Goal: Task Accomplishment & Management: Use online tool/utility

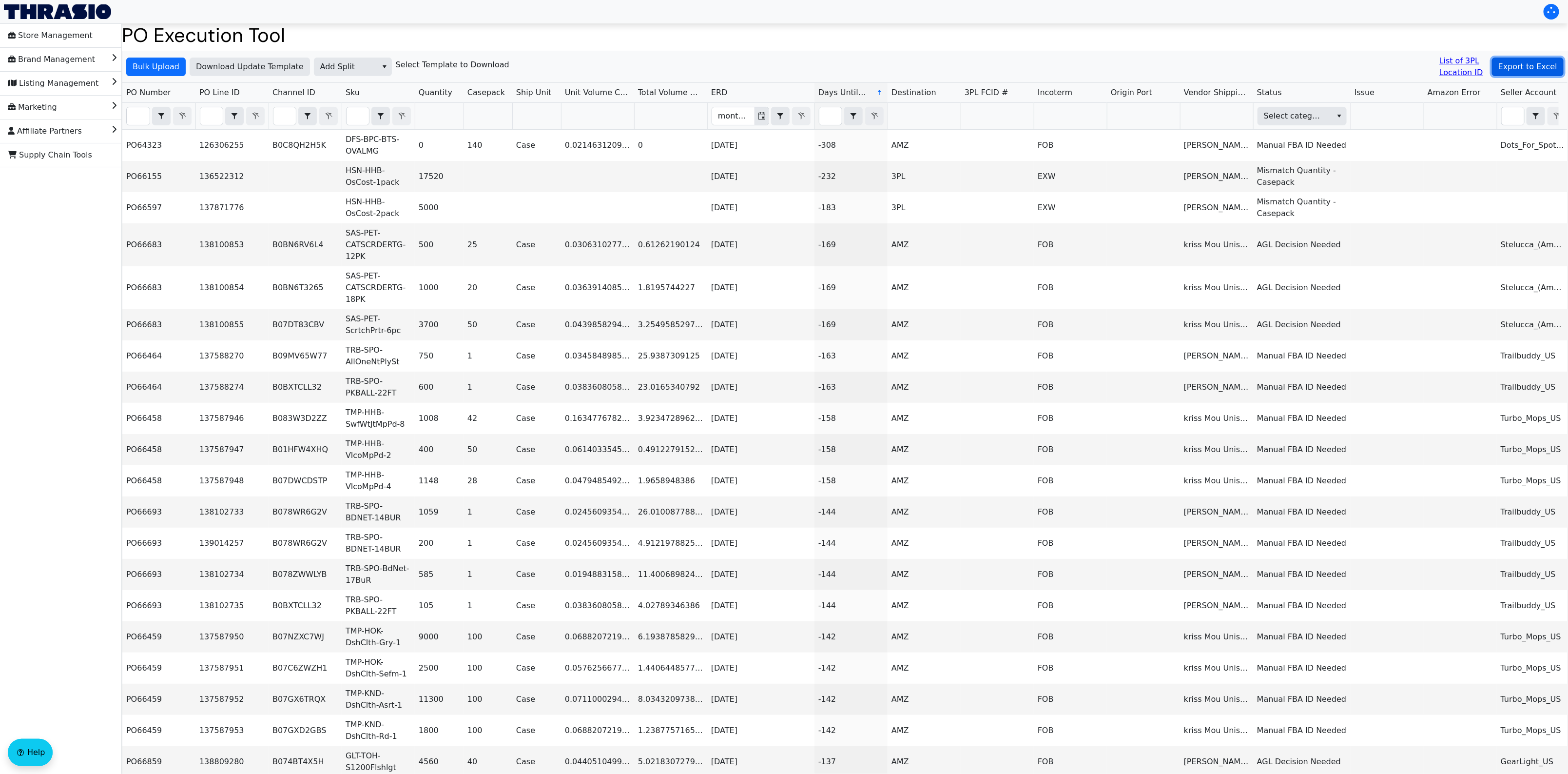
click at [1522, 67] on span "Export to Excel" at bounding box center [1527, 67] width 59 height 12
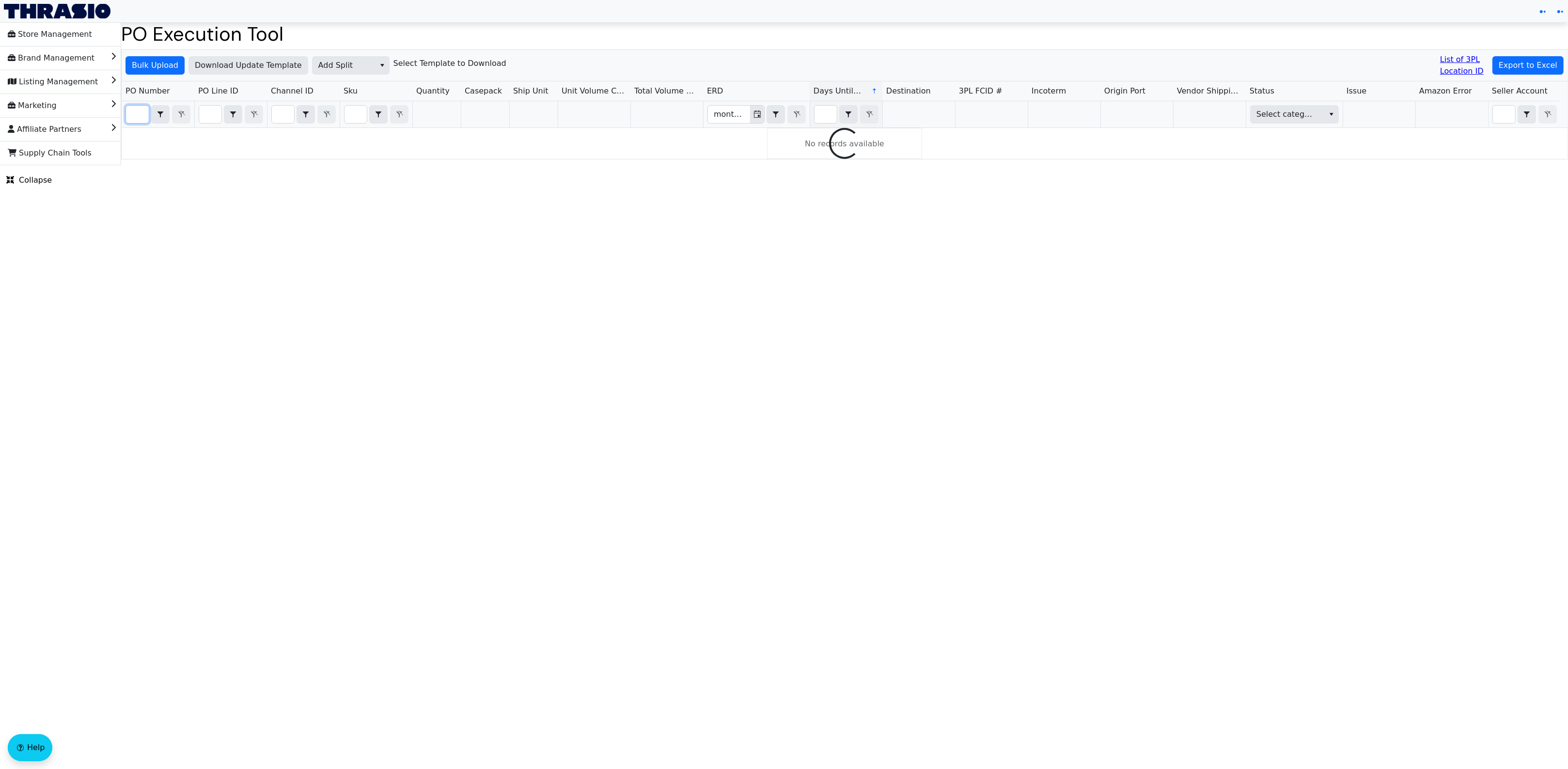
click at [136, 122] on input "Filter" at bounding box center [138, 114] width 23 height 17
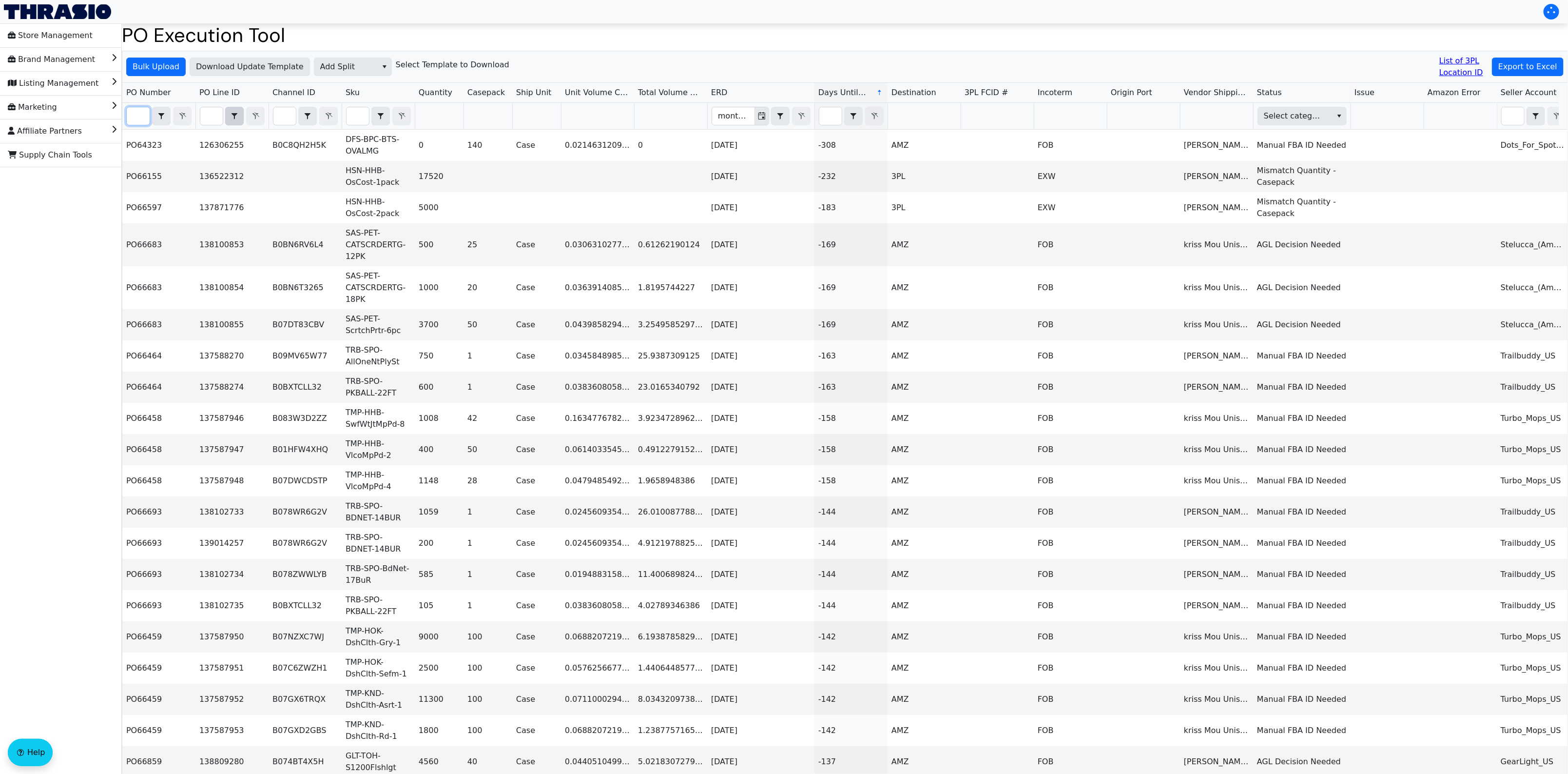
paste input "PO67063"
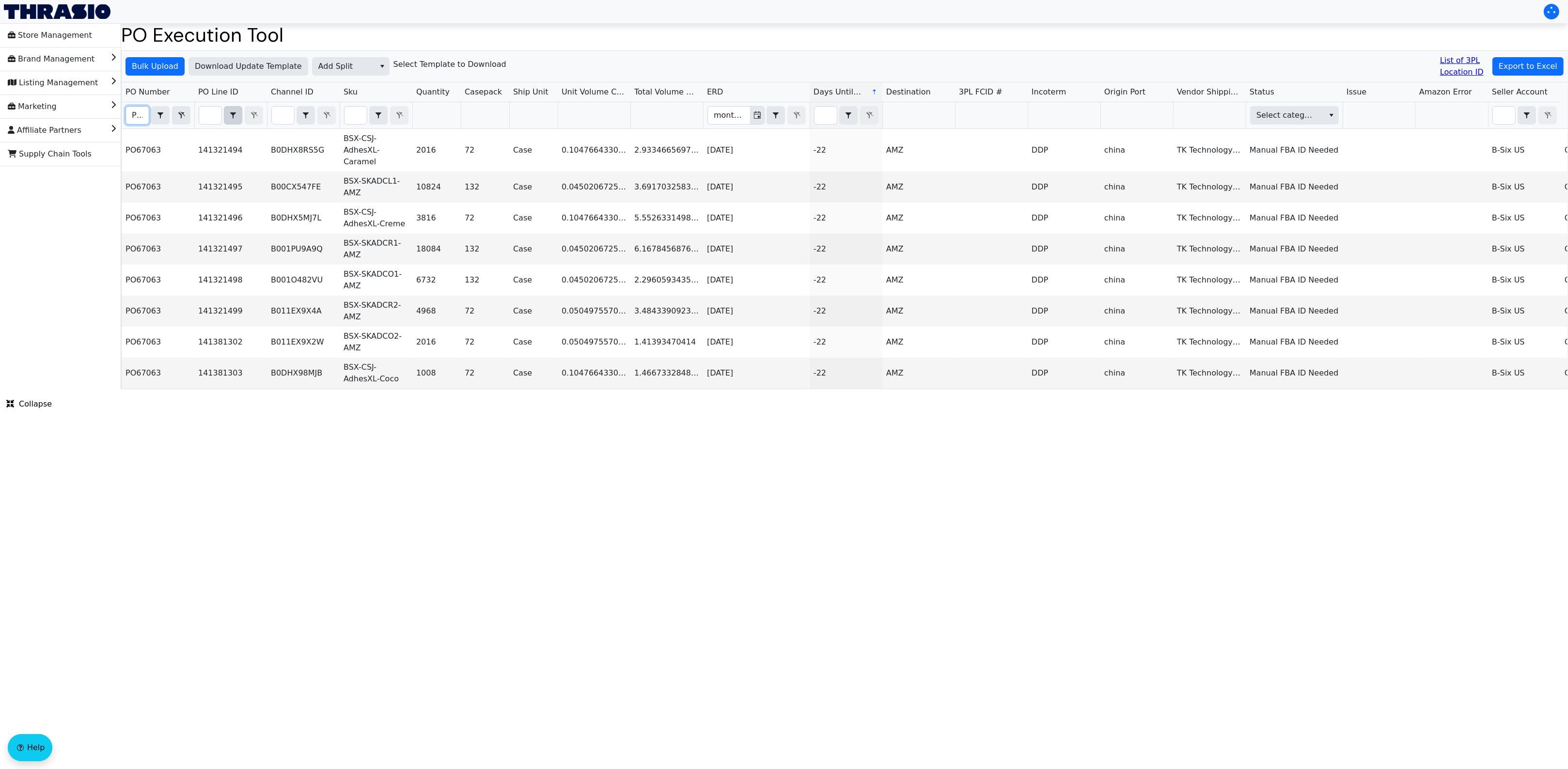
scroll to position [0, 23]
type input "PO67063"
click at [158, 65] on span "Bulk Upload" at bounding box center [155, 67] width 46 height 12
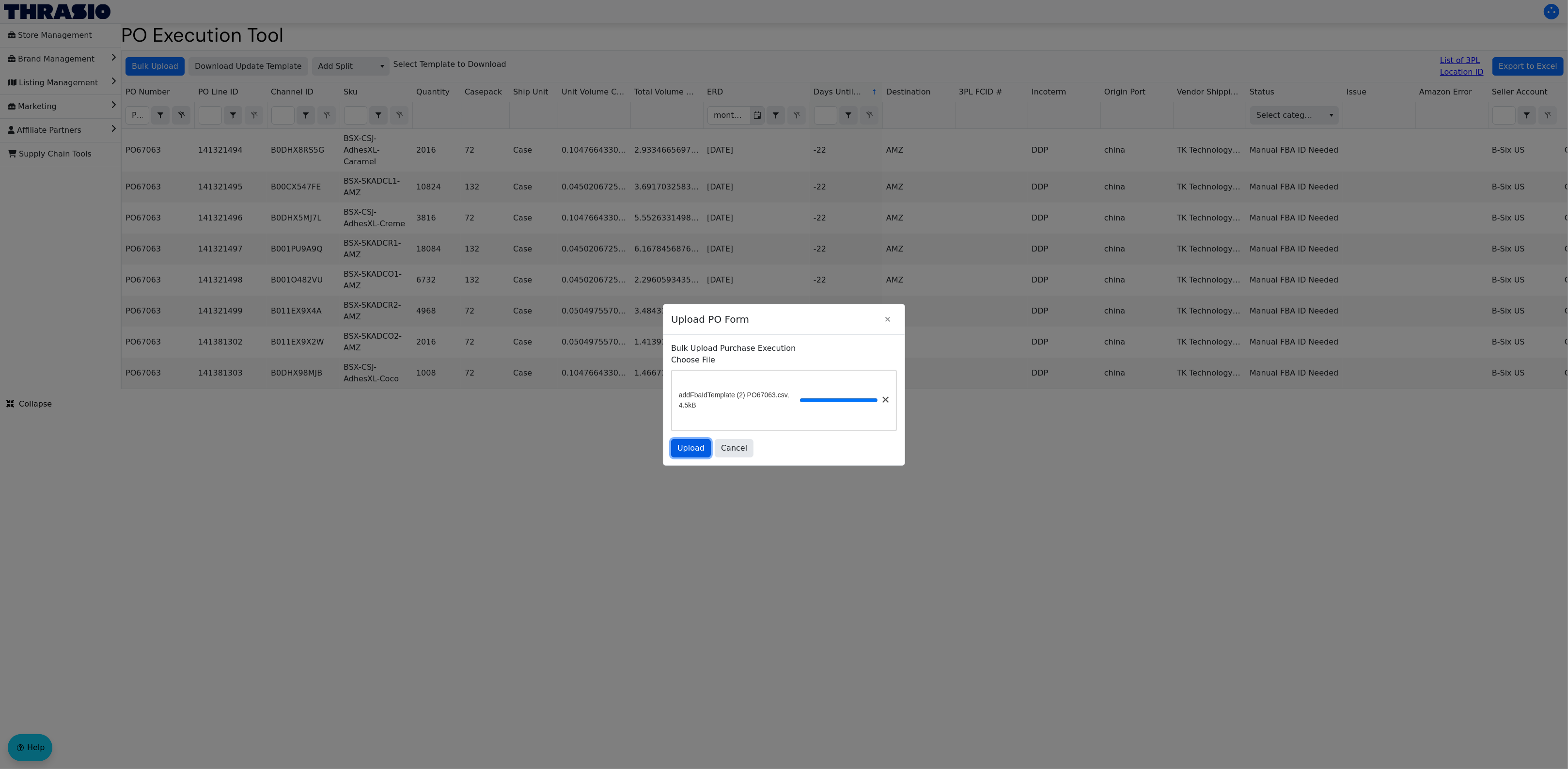
click at [692, 450] on span "Upload" at bounding box center [691, 448] width 27 height 12
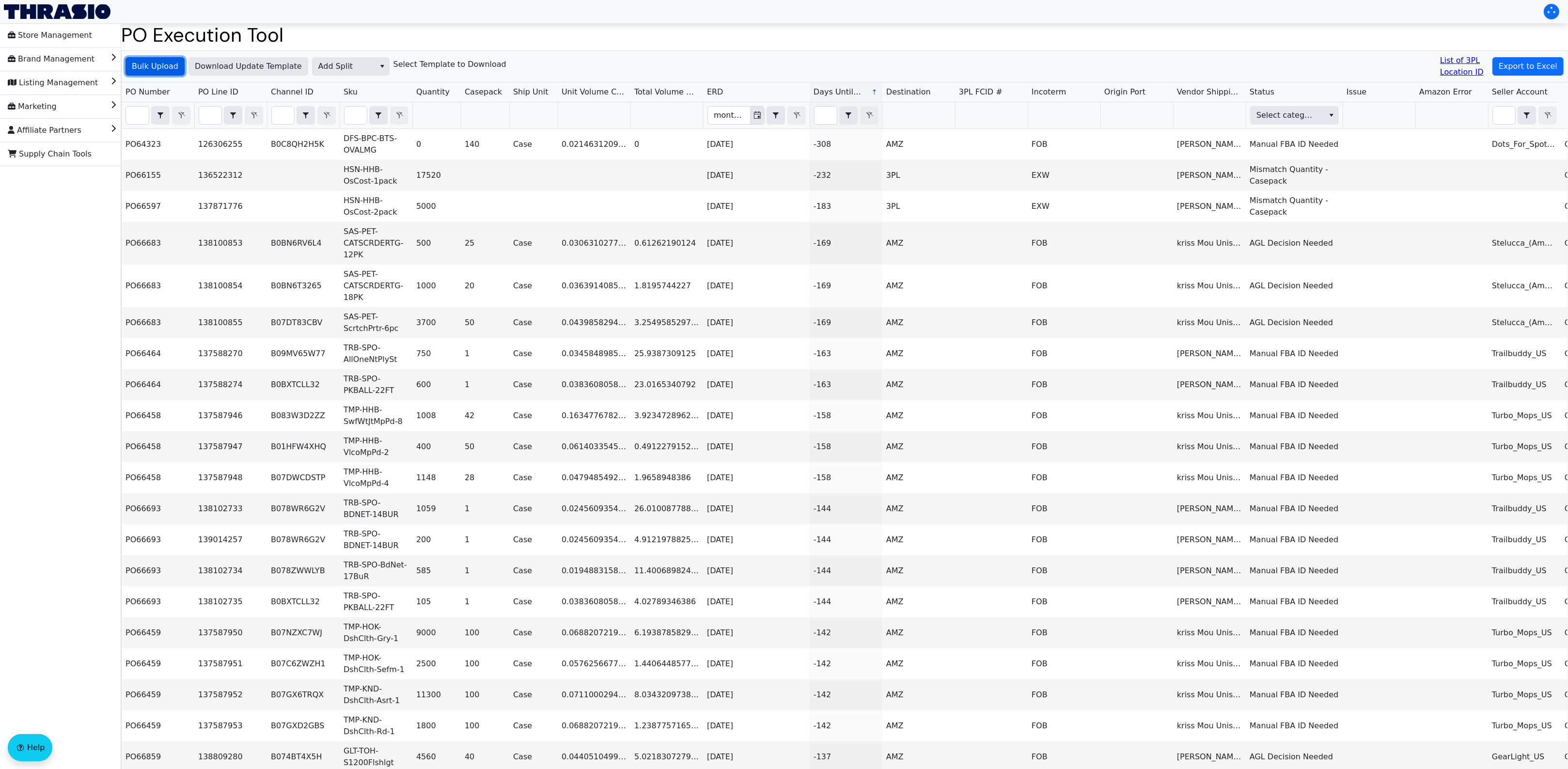
click at [136, 71] on span "Bulk Upload" at bounding box center [155, 67] width 46 height 12
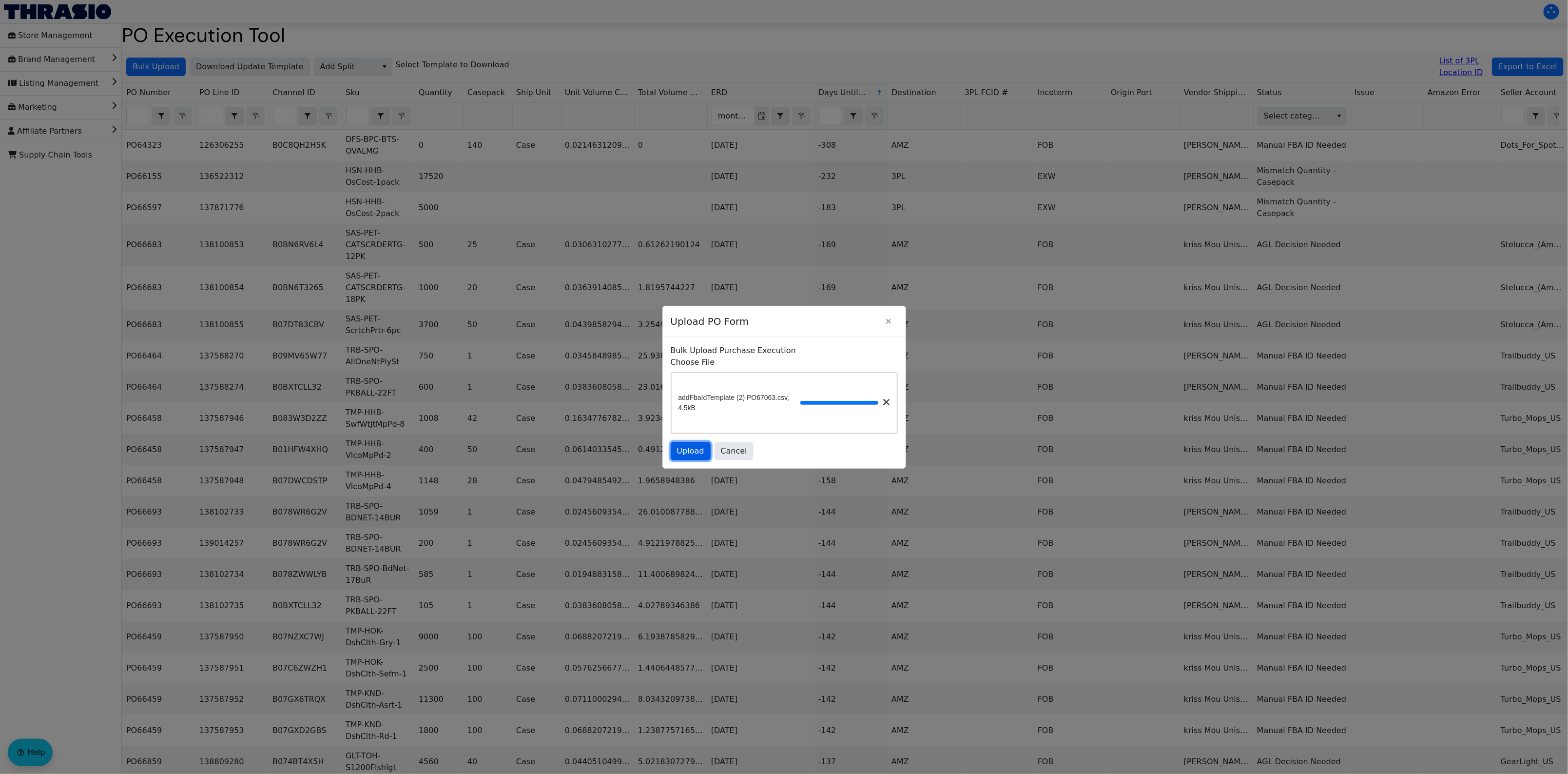
click at [683, 457] on span "Upload" at bounding box center [690, 451] width 27 height 12
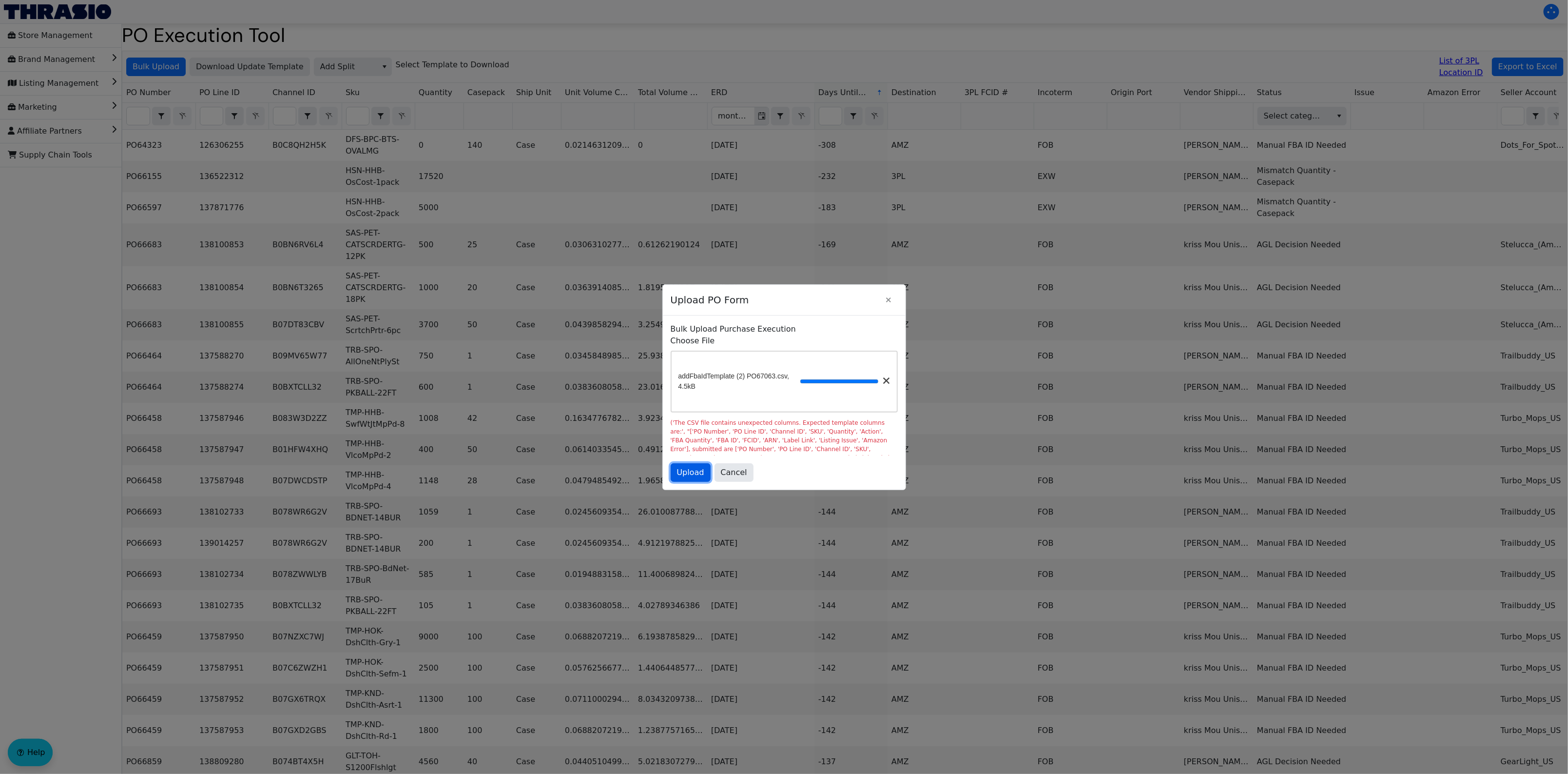
click at [683, 471] on span "Upload" at bounding box center [690, 472] width 27 height 12
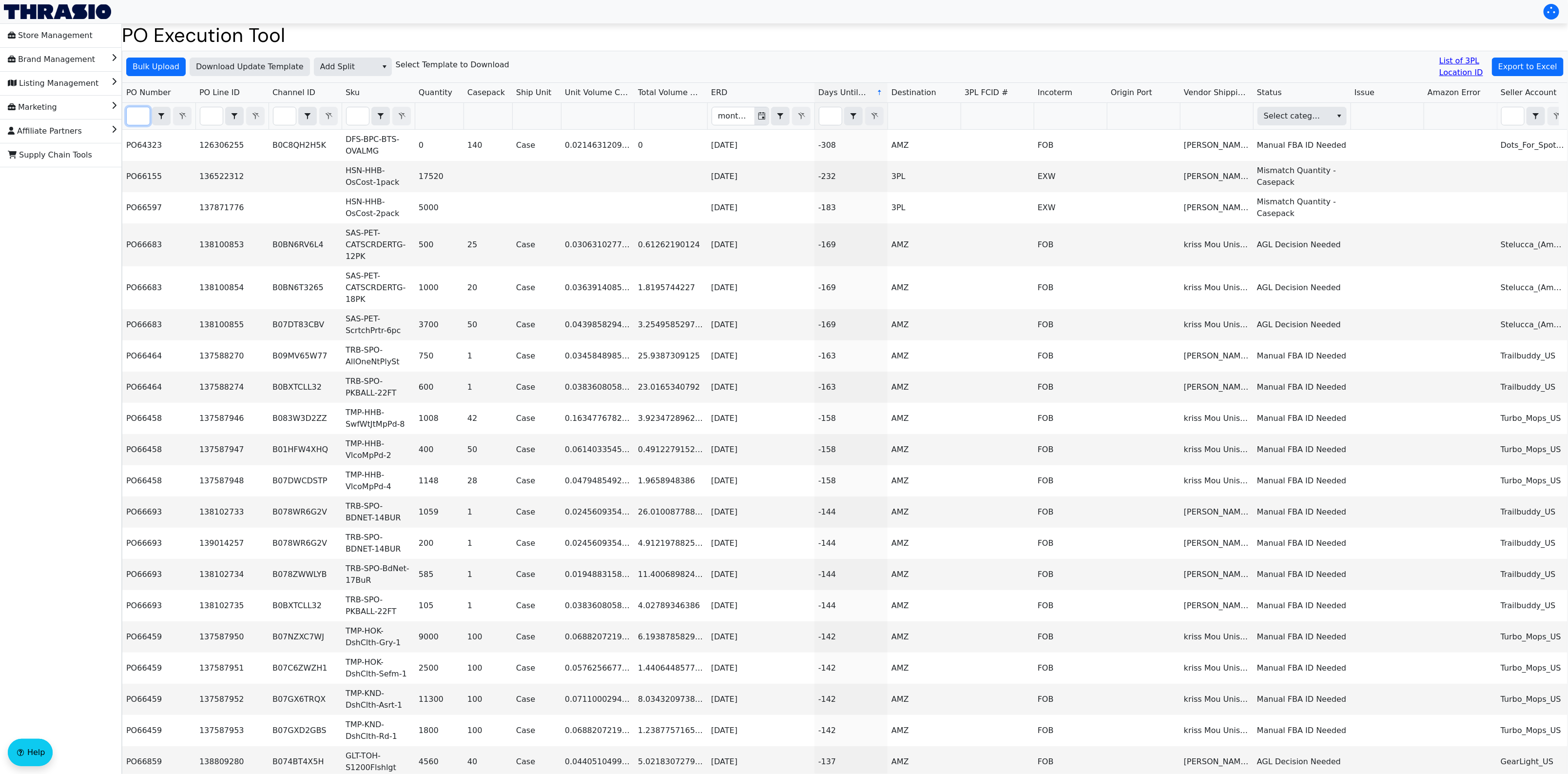
click at [138, 111] on input "Filter" at bounding box center [138, 115] width 23 height 17
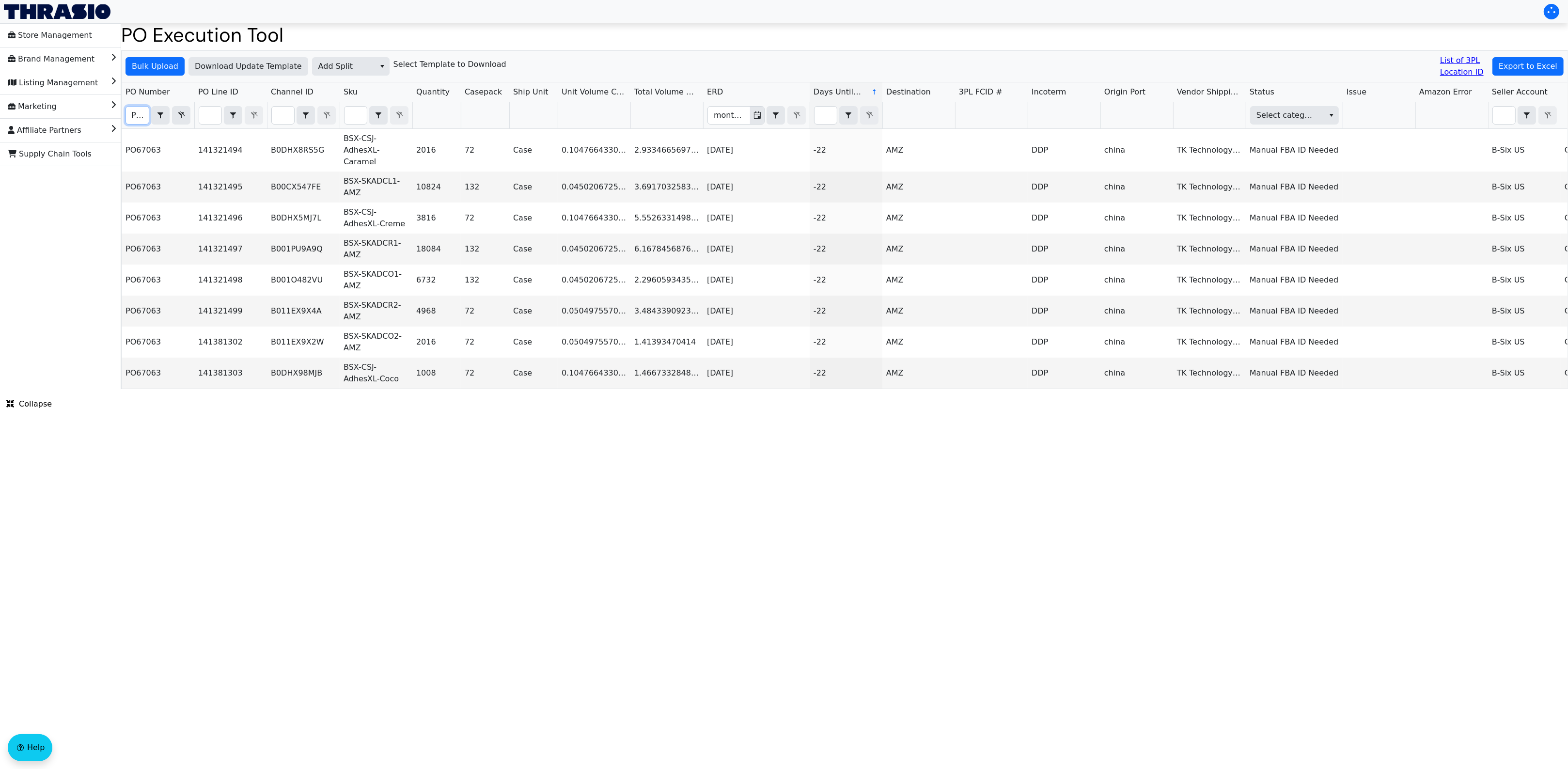
scroll to position [0, 23]
type input "PO67063"
click at [478, 389] on html "Store Management Brand Management Listing Management Marketing Affiliate Partne…" at bounding box center [784, 194] width 1568 height 389
click at [146, 64] on span "Bulk Upload" at bounding box center [155, 67] width 46 height 12
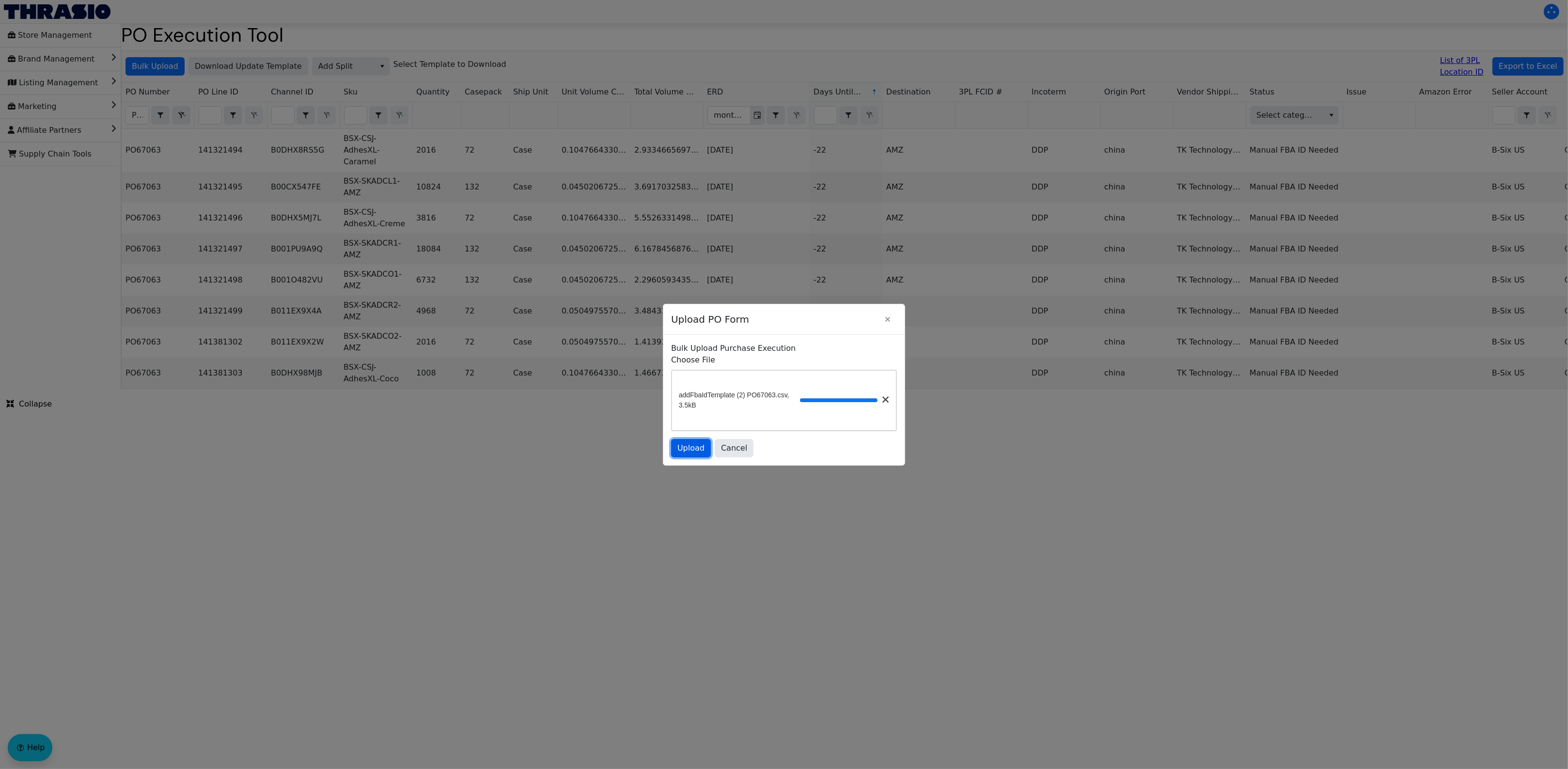
click at [679, 449] on span "Upload" at bounding box center [691, 448] width 27 height 12
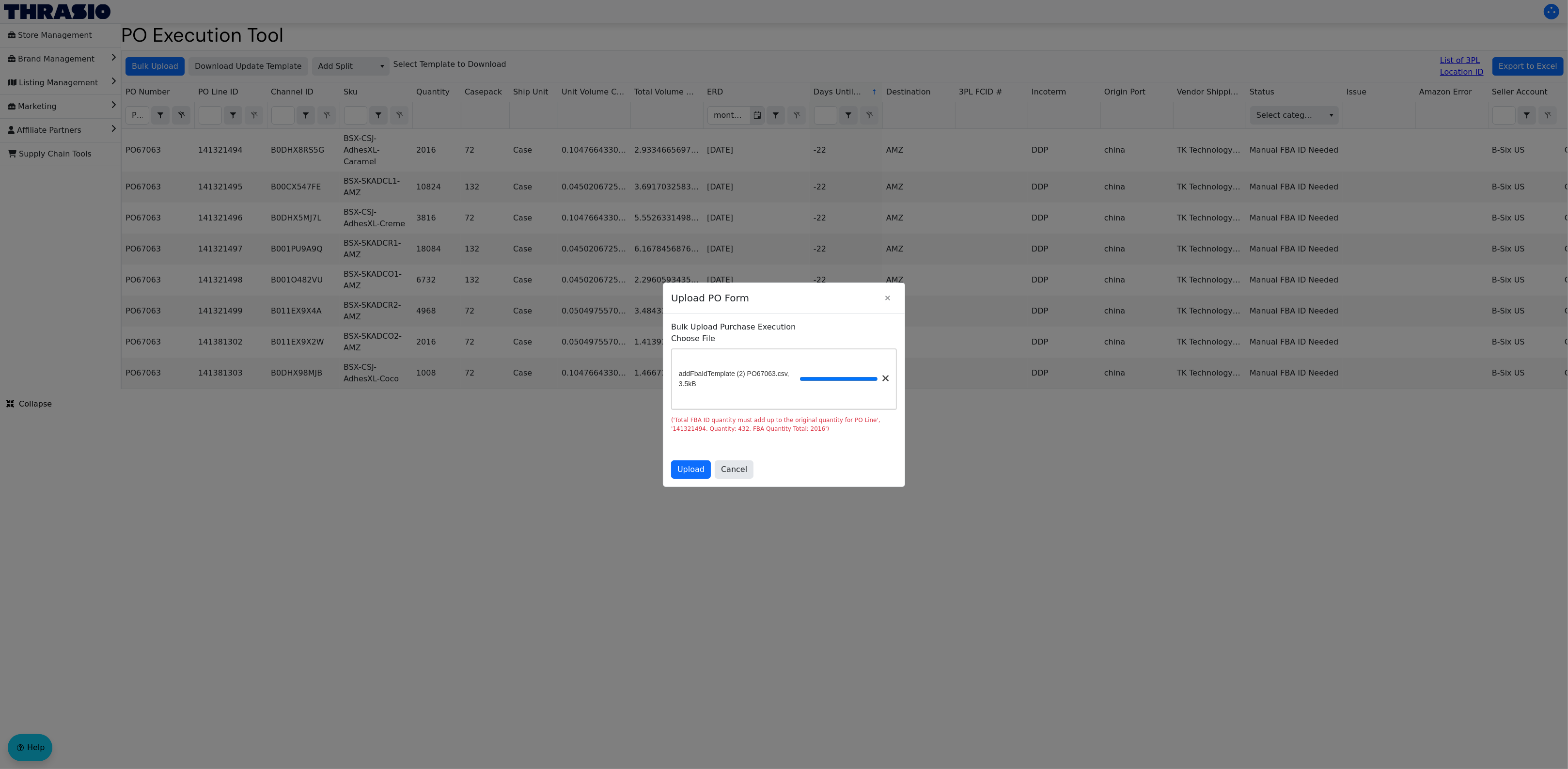
click at [689, 432] on div "('Total FBA ID quantity must add up to the original quantity for PO Line', '141…" at bounding box center [784, 424] width 226 height 17
copy div "141321494"
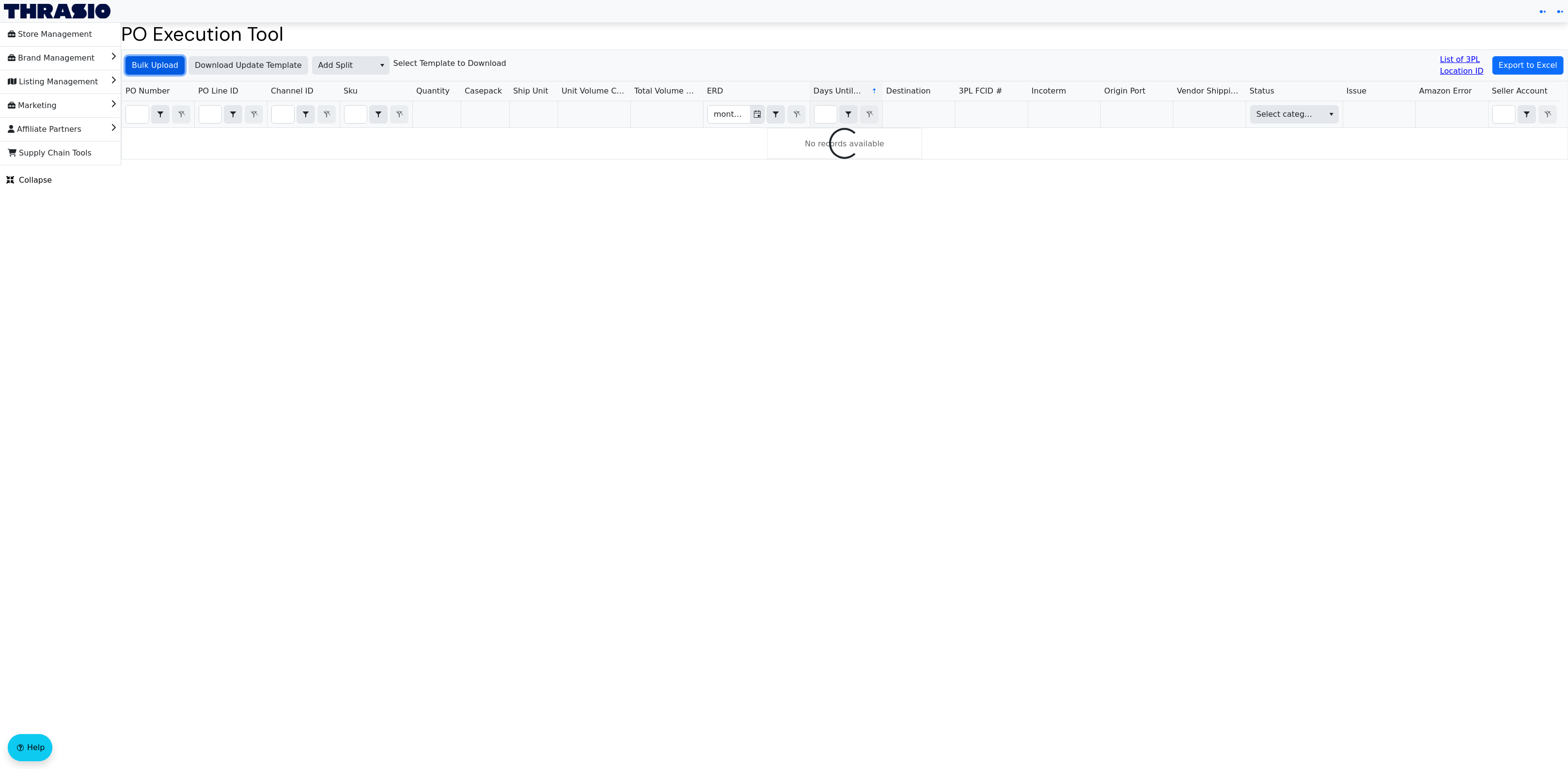
click at [153, 70] on span "Bulk Upload" at bounding box center [155, 65] width 46 height 12
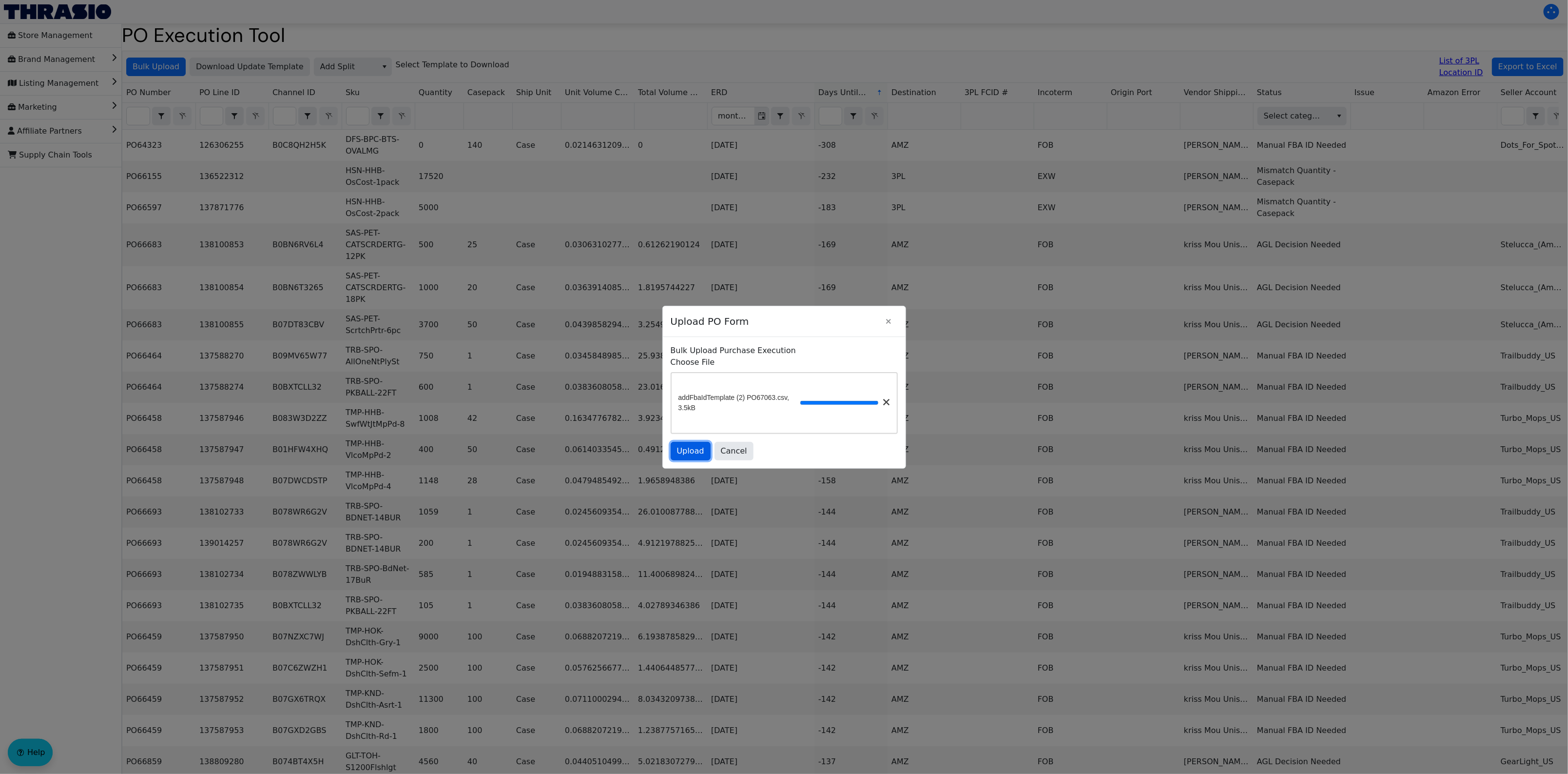
click at [691, 460] on button "Upload" at bounding box center [691, 451] width 40 height 18
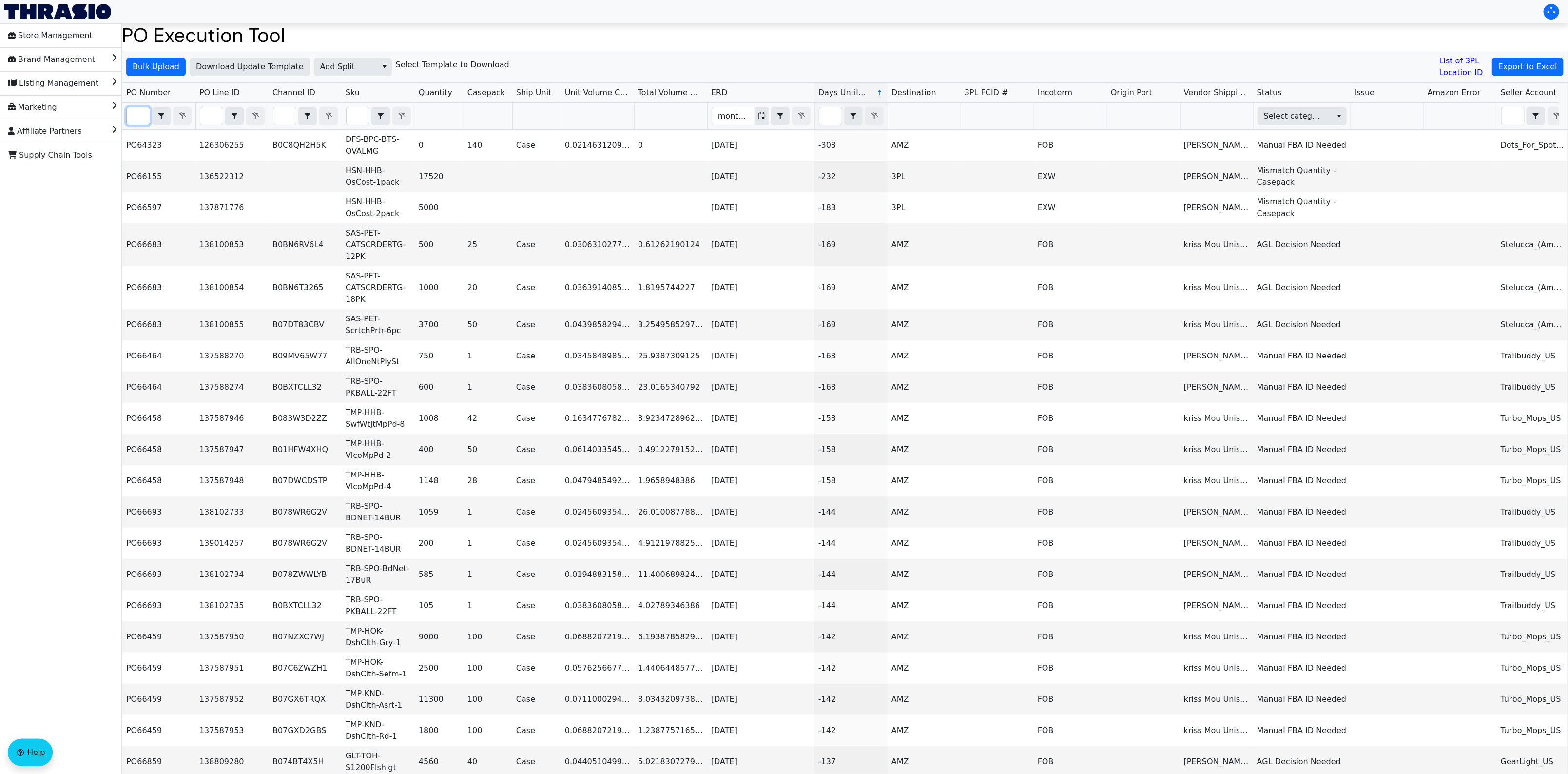
click at [131, 117] on input "Filter" at bounding box center [138, 115] width 23 height 17
click at [134, 115] on input "Filter" at bounding box center [138, 115] width 23 height 17
paste input "PO67063"
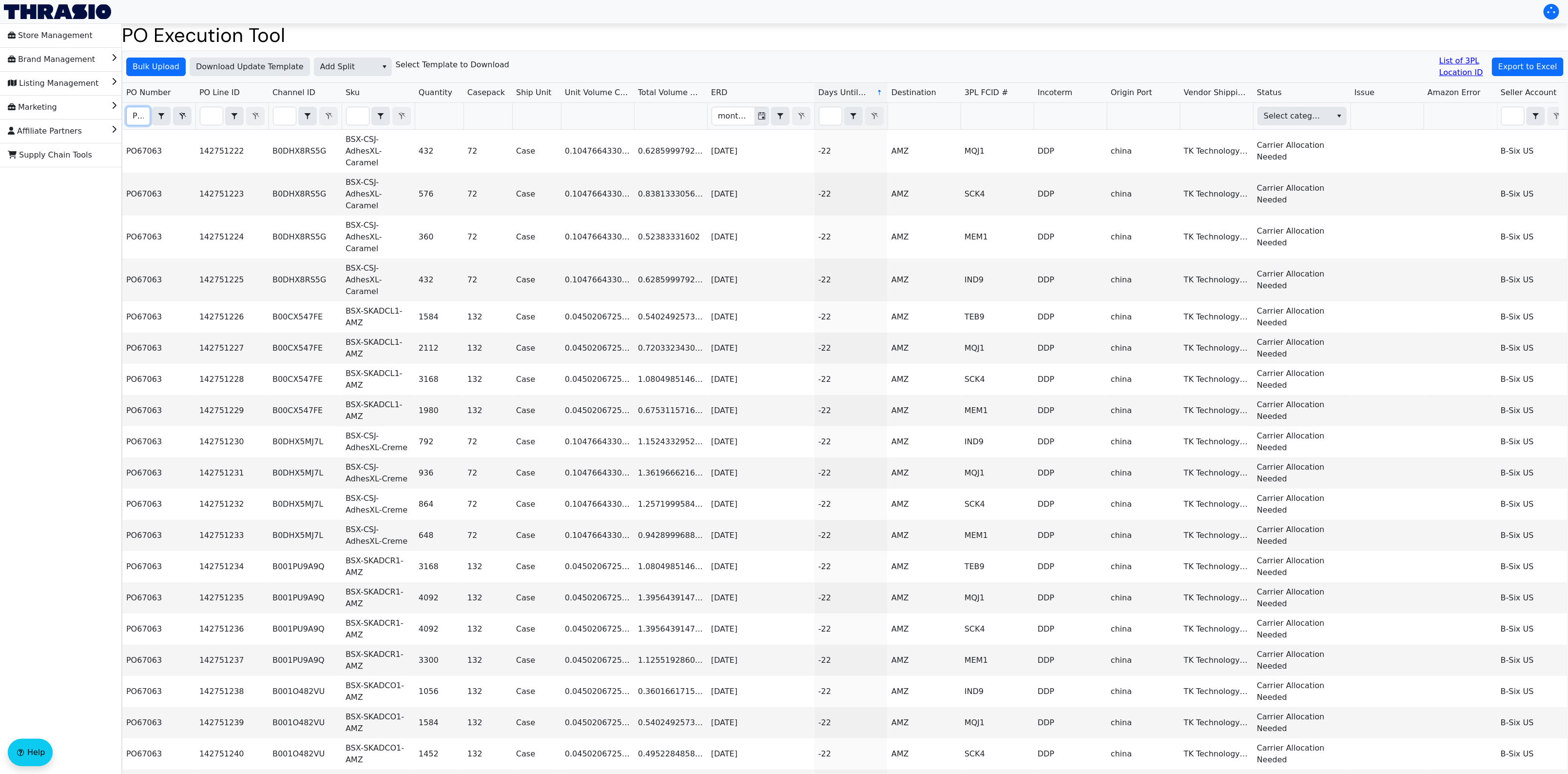
scroll to position [0, 23]
type input "PO67063"
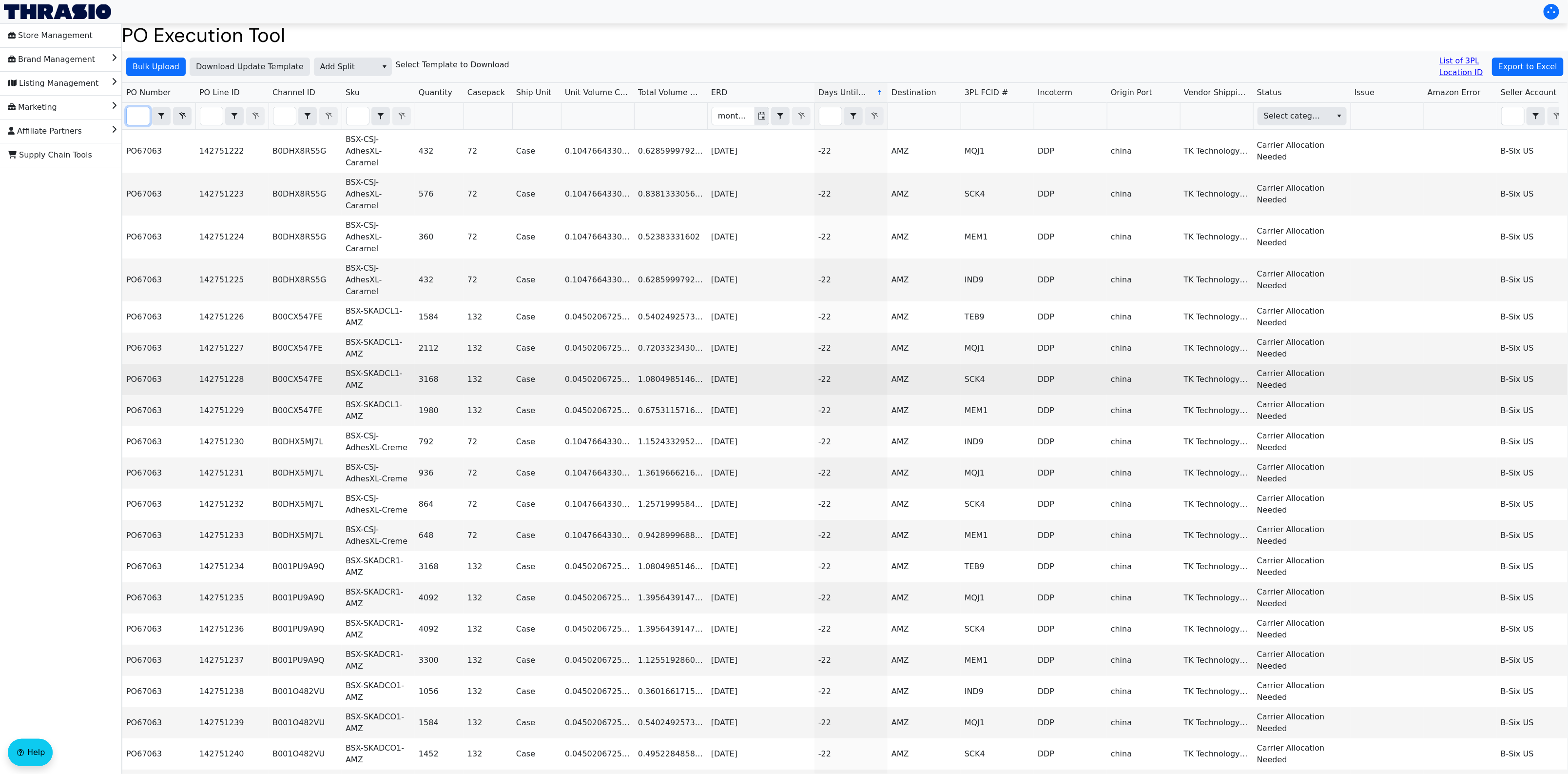
scroll to position [0, 0]
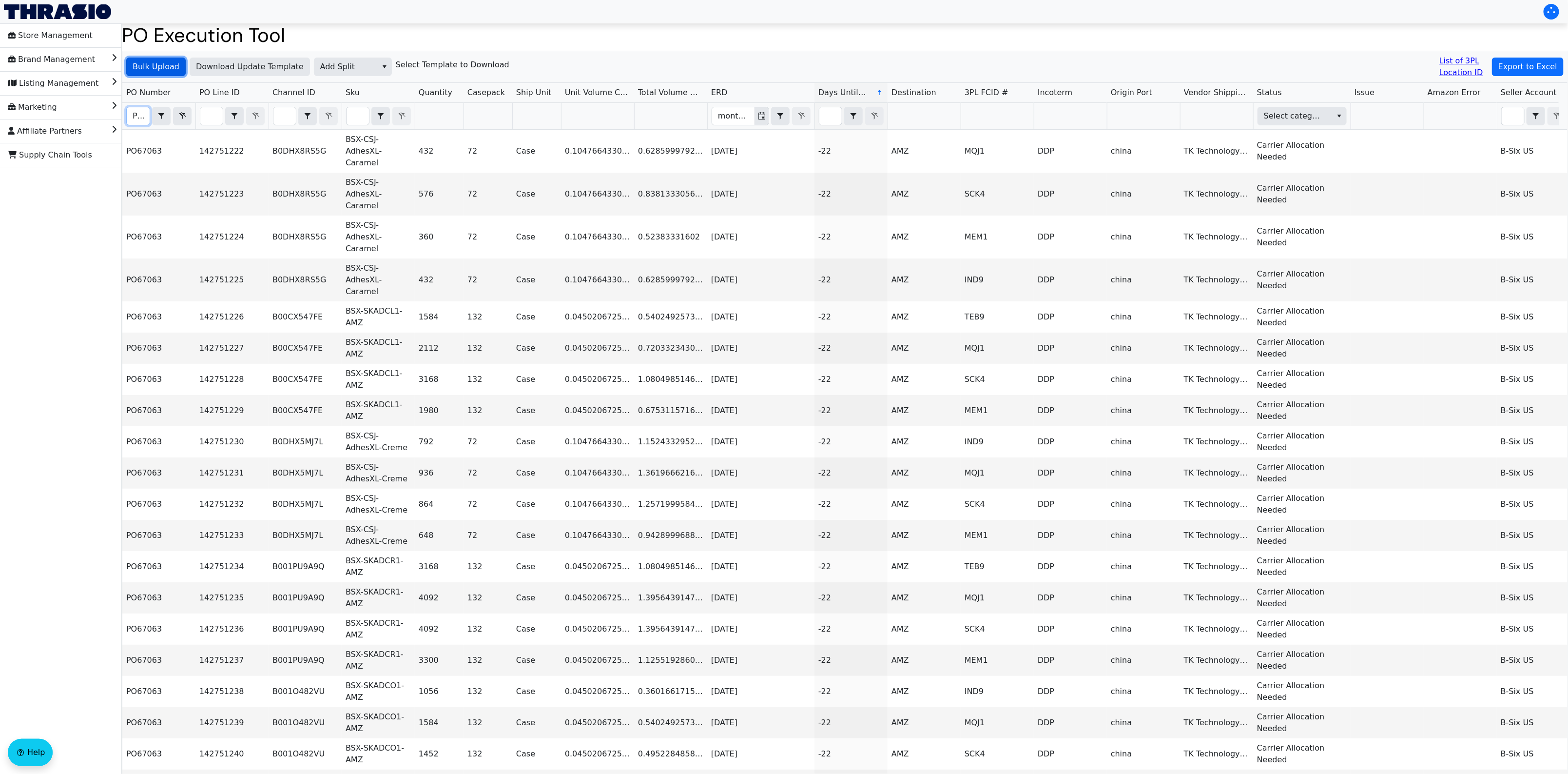
click at [177, 67] on span "Bulk Upload" at bounding box center [156, 67] width 46 height 12
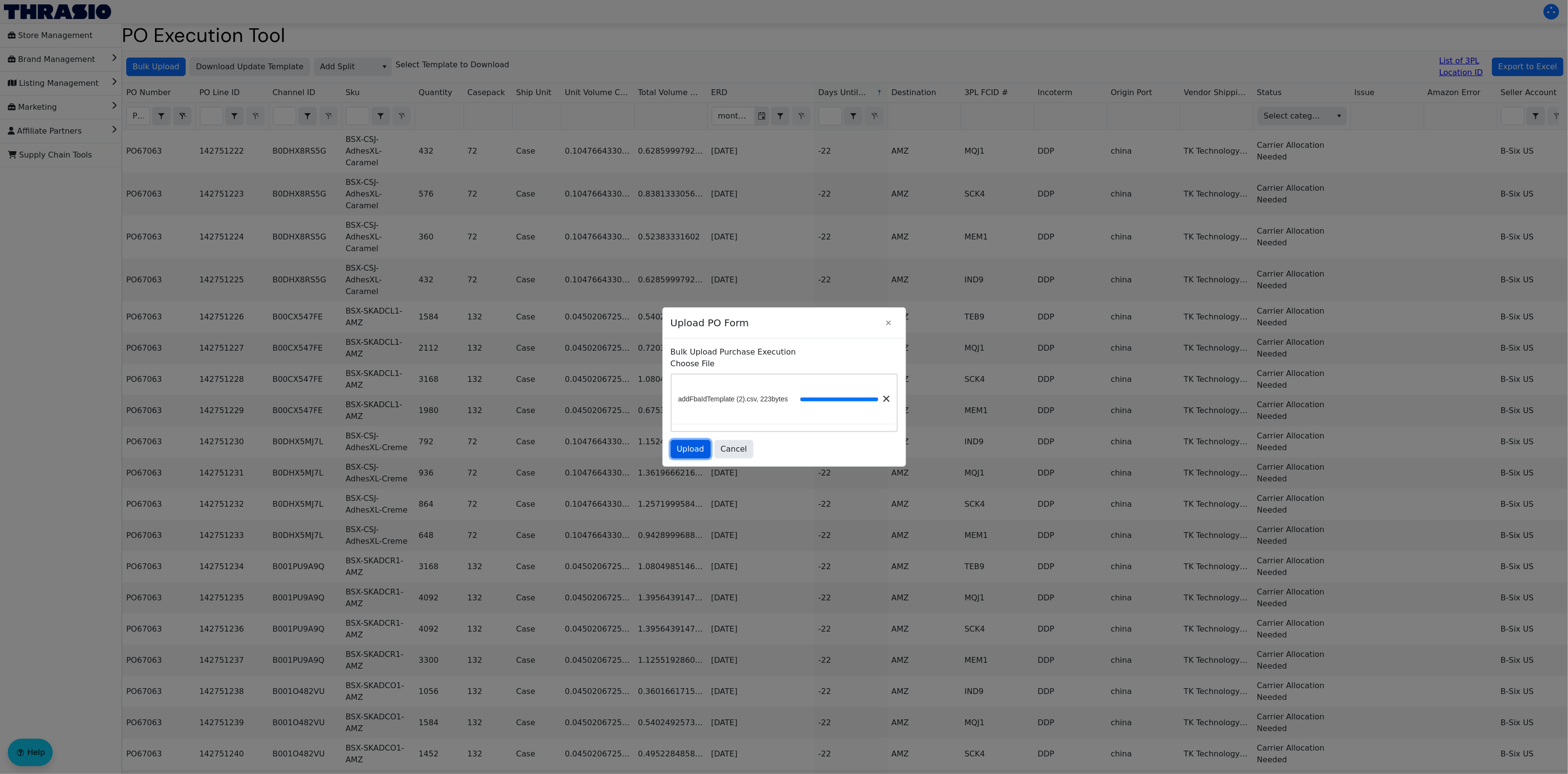
click at [691, 457] on button "Upload" at bounding box center [691, 449] width 40 height 18
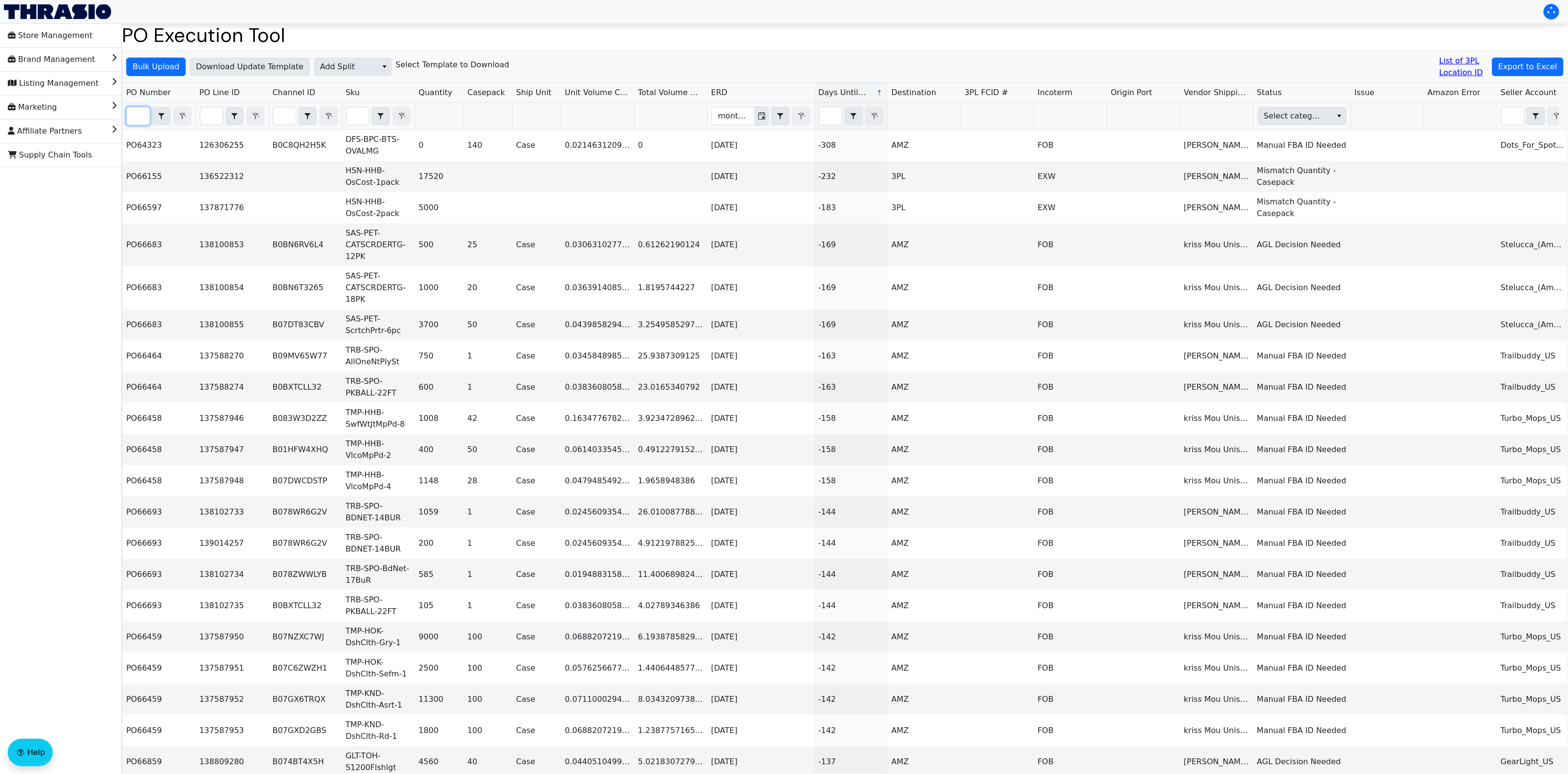
click at [145, 115] on input "Filter" at bounding box center [138, 115] width 23 height 17
paste input "PO67063"
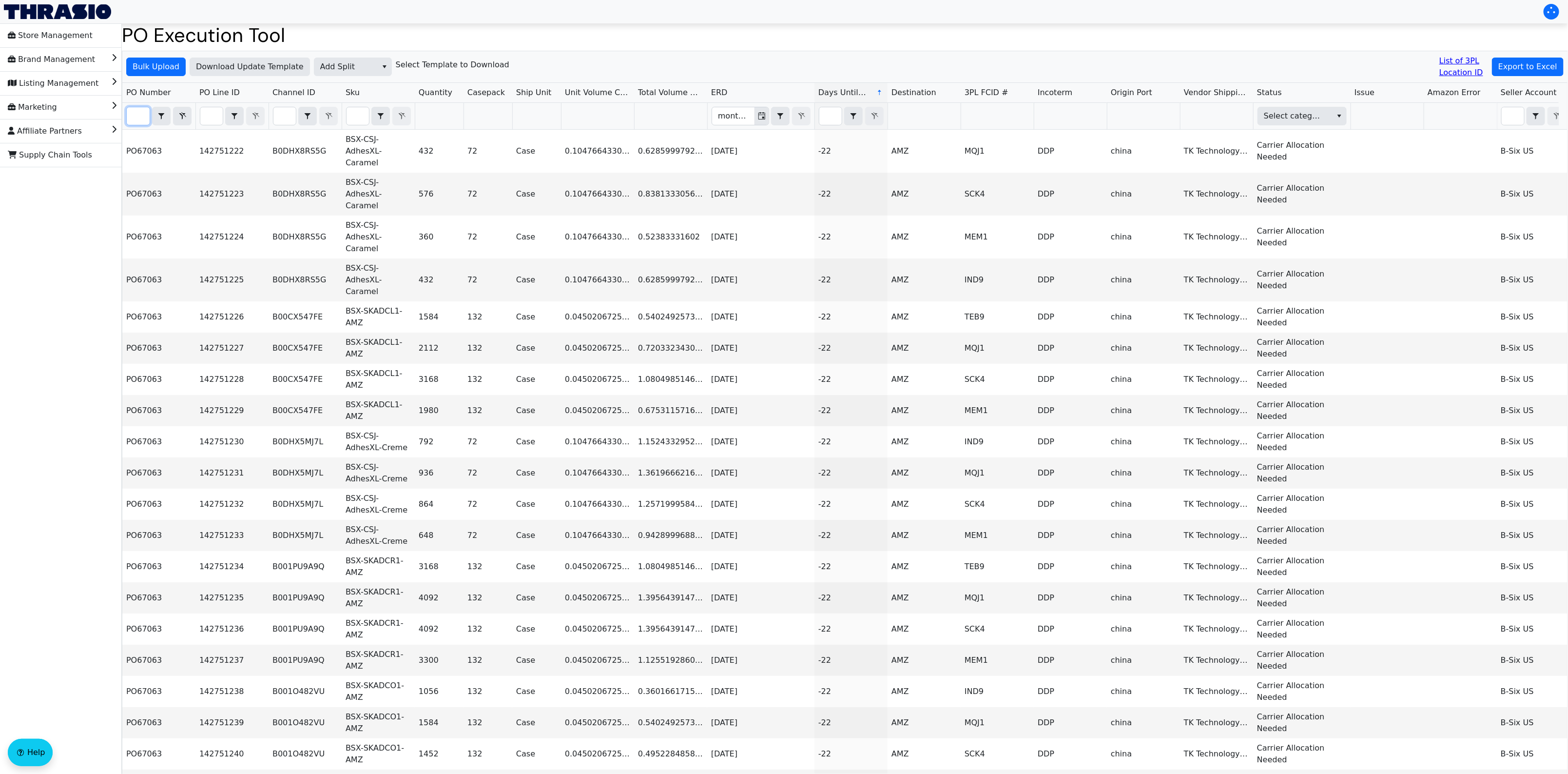
type input "PO67063"
